Goal: Communication & Community: Participate in discussion

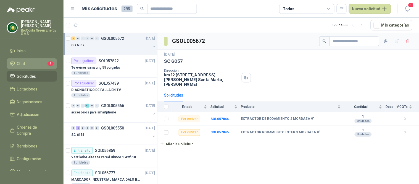
click at [37, 61] on li "Chat 1" at bounding box center [32, 63] width 44 height 6
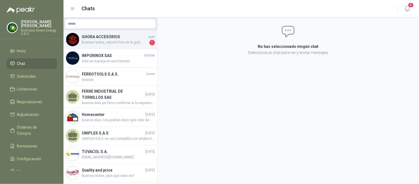
click at [117, 34] on h4 "GHORA ACCESORIOS" at bounding box center [114, 37] width 65 height 6
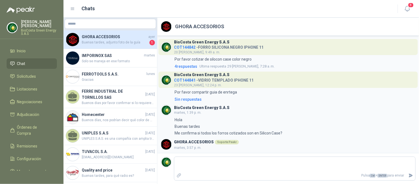
scroll to position [69, 0]
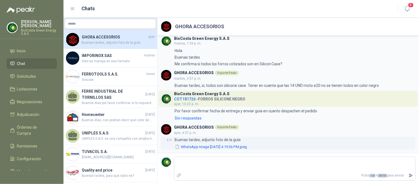
click at [247, 147] on button "WhatsApp Image [DATE] 4.19.36 PM.jpeg" at bounding box center [210, 147] width 73 height 6
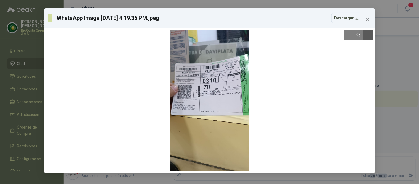
click at [366, 34] on icon "Zoom in" at bounding box center [368, 35] width 6 height 6
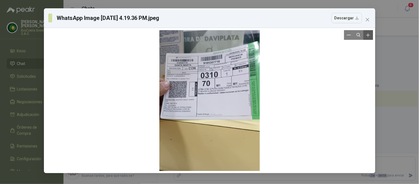
click at [366, 34] on icon "Zoom in" at bounding box center [368, 35] width 6 height 6
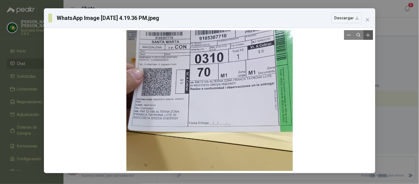
click at [366, 34] on icon "Zoom in" at bounding box center [368, 35] width 6 height 6
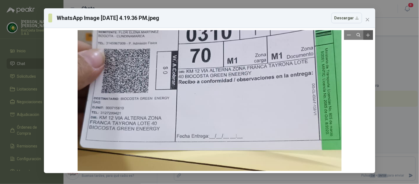
click at [366, 34] on icon "Zoom in" at bounding box center [368, 35] width 6 height 6
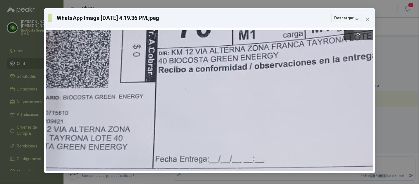
click at [348, 36] on icon "Zoom out" at bounding box center [349, 35] width 4 height 4
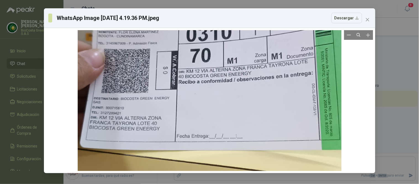
click at [312, 73] on div at bounding box center [210, 99] width 264 height 469
drag, startPoint x: 312, startPoint y: 73, endPoint x: 349, endPoint y: 34, distance: 54.1
click at [349, 34] on icon "Zoom out" at bounding box center [349, 35] width 4 height 4
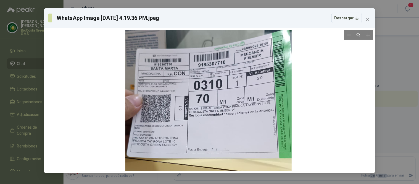
drag, startPoint x: 187, startPoint y: 116, endPoint x: 186, endPoint y: 147, distance: 30.7
click at [186, 147] on div at bounding box center [208, 127] width 166 height 296
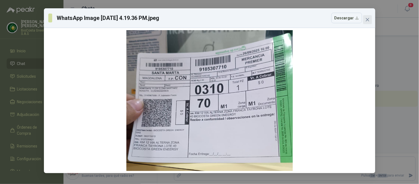
click at [370, 19] on span "Close" at bounding box center [367, 19] width 9 height 4
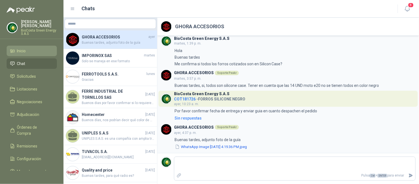
click at [32, 50] on li "Inicio" at bounding box center [32, 51] width 44 height 6
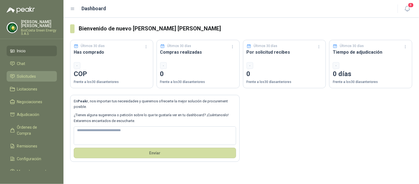
click at [39, 78] on li "Solicitudes" at bounding box center [32, 76] width 44 height 6
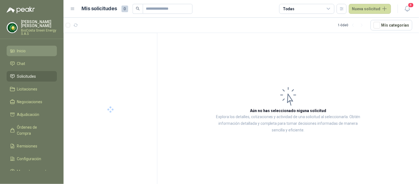
click at [39, 51] on li "Inicio" at bounding box center [32, 51] width 44 height 6
